Goal: Participate in discussion: Engage in conversation with other users on a specific topic

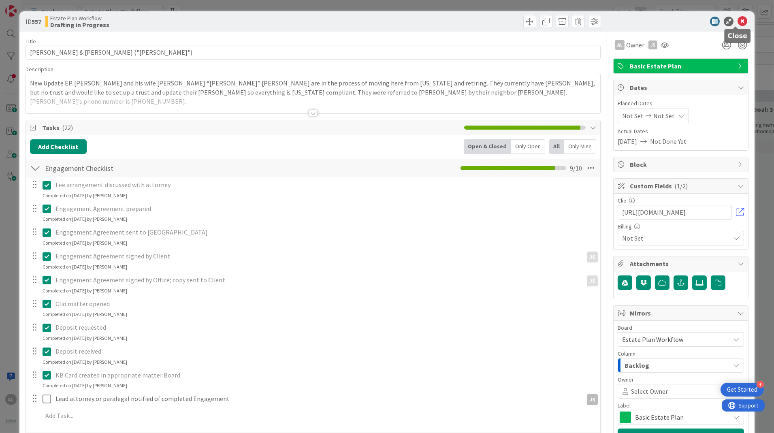
click at [737, 23] on icon at bounding box center [742, 22] width 10 height 10
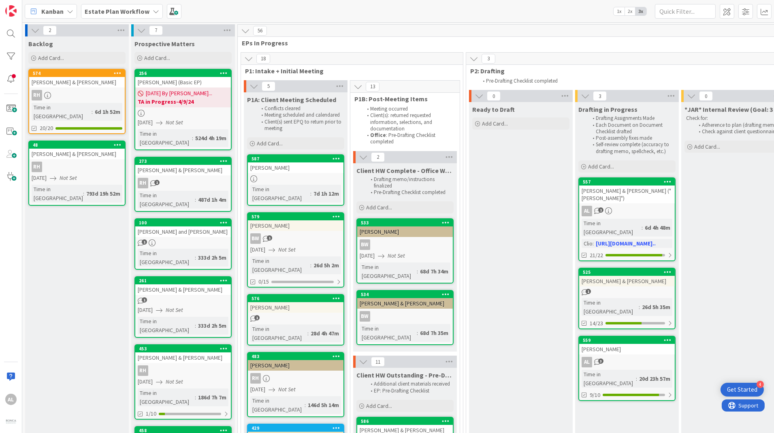
click at [153, 11] on icon at bounding box center [156, 11] width 6 height 6
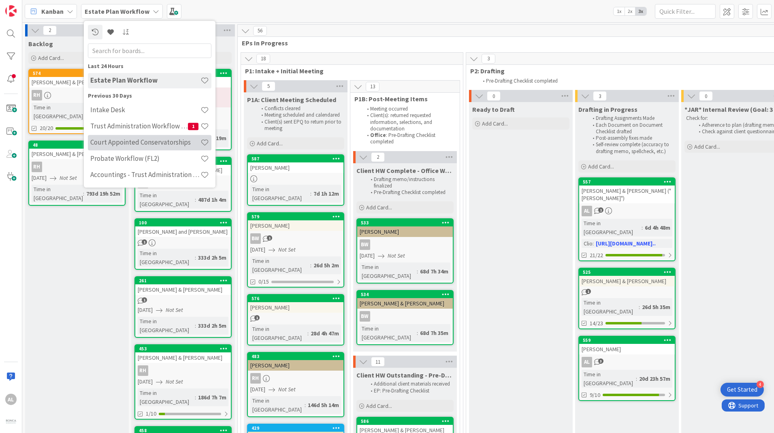
click at [149, 144] on h4 "Court Appointed Conservatorships" at bounding box center [145, 142] width 110 height 8
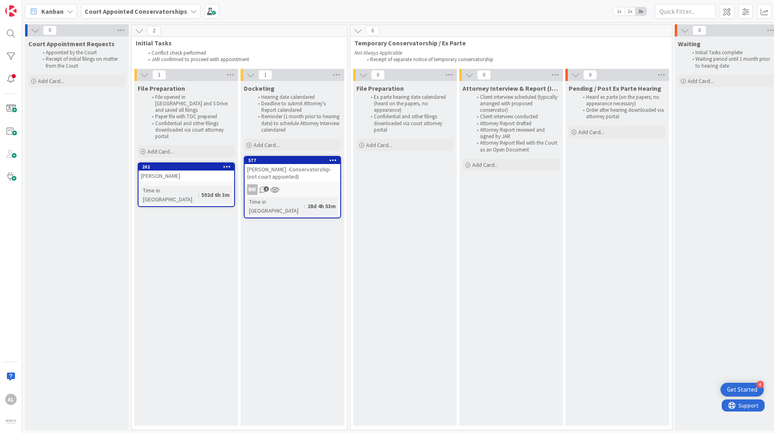
click at [302, 185] on div "BW 1" at bounding box center [293, 189] width 96 height 11
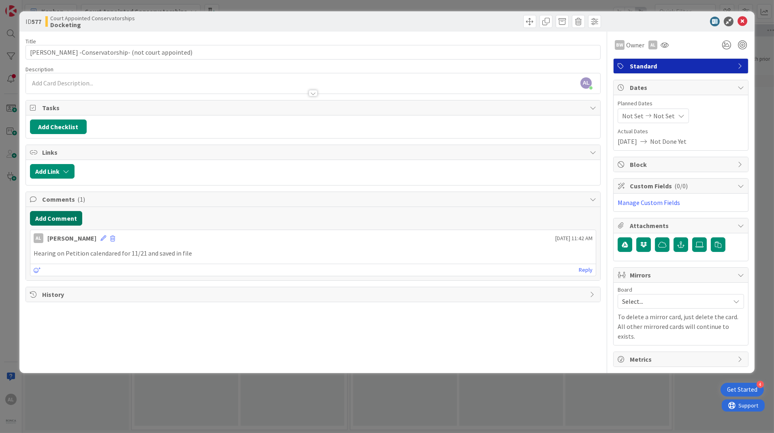
click at [65, 217] on button "Add Comment" at bounding box center [56, 218] width 52 height 15
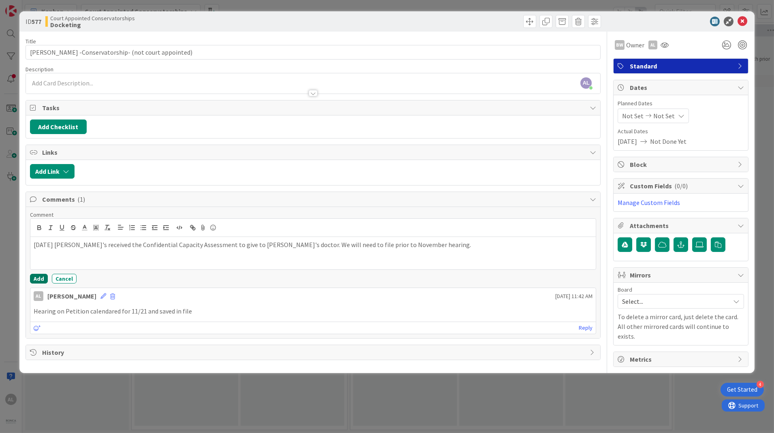
click at [36, 277] on button "Add" at bounding box center [39, 279] width 18 height 10
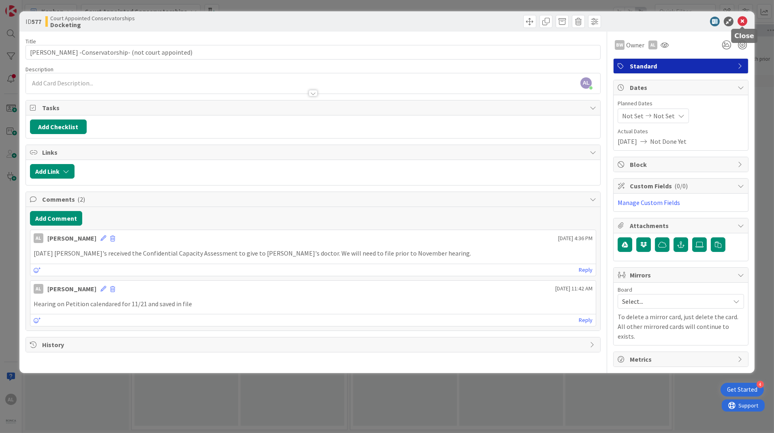
click at [743, 17] on icon at bounding box center [742, 22] width 10 height 10
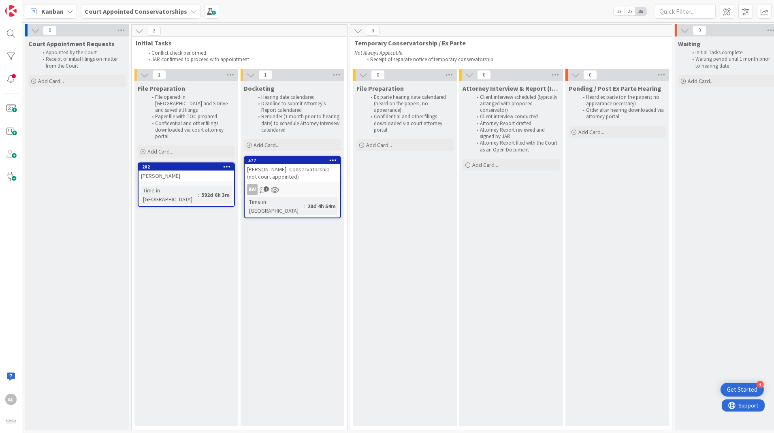
click at [191, 11] on icon at bounding box center [193, 11] width 6 height 6
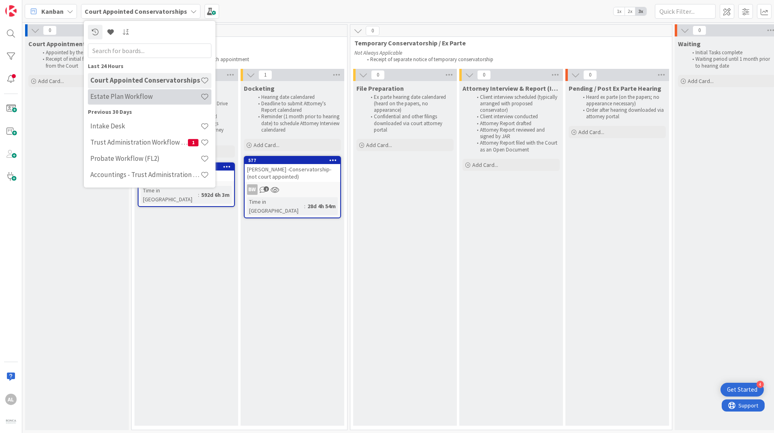
click at [145, 98] on h4 "Estate Plan Workflow" at bounding box center [145, 97] width 110 height 8
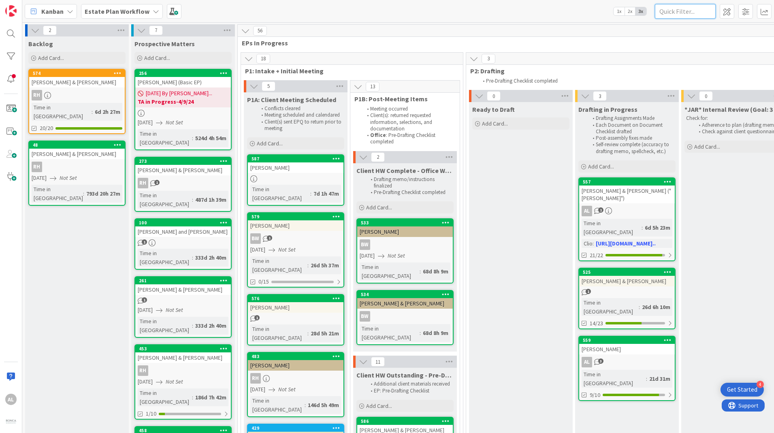
click at [698, 12] on input "text" at bounding box center [685, 11] width 61 height 15
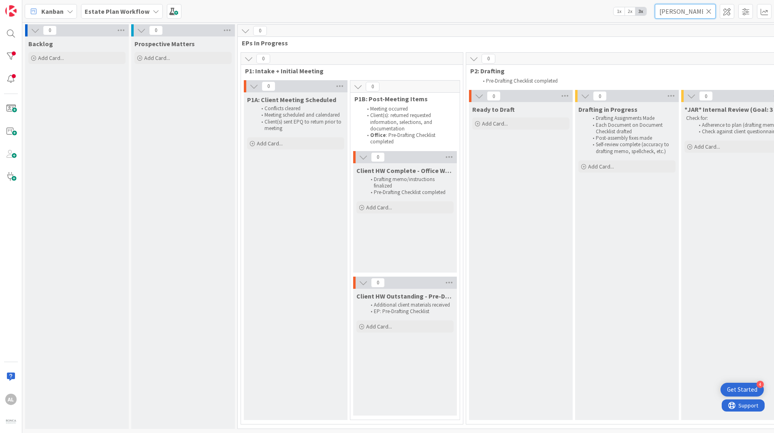
type input "[PERSON_NAME]"
click at [711, 12] on icon at bounding box center [709, 11] width 6 height 7
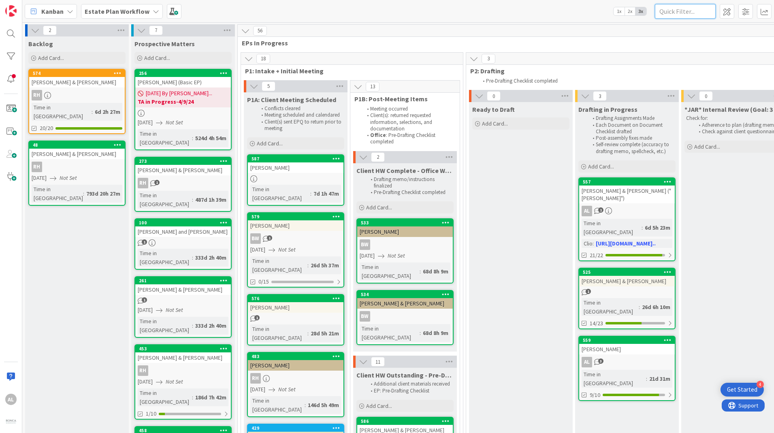
click at [700, 10] on input "text" at bounding box center [685, 11] width 61 height 15
type input "[PERSON_NAME]"
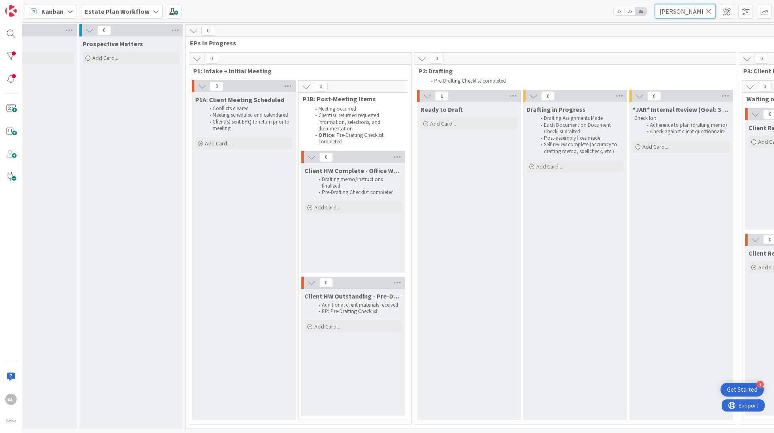
scroll to position [3, 0]
